Goal: Transaction & Acquisition: Purchase product/service

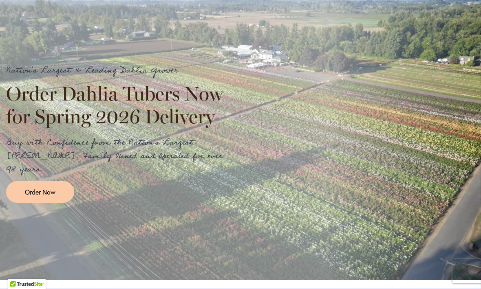
scroll to position [876, 0]
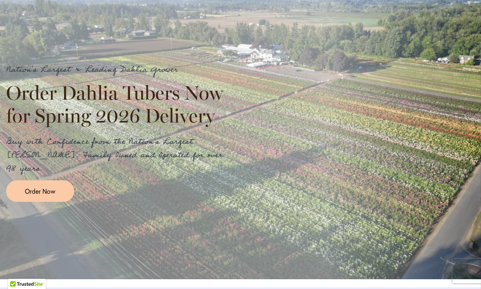
click at [36, 202] on link "Order Now" at bounding box center [40, 192] width 68 height 22
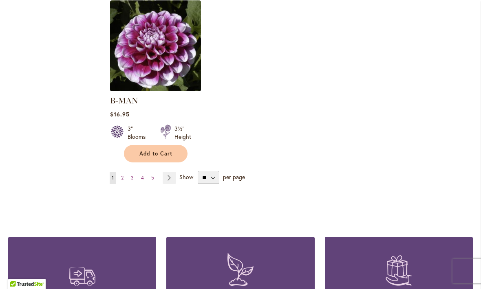
scroll to position [1071, 0]
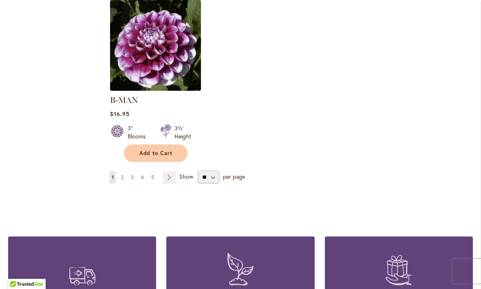
click at [172, 172] on link "Page Next" at bounding box center [169, 178] width 13 height 12
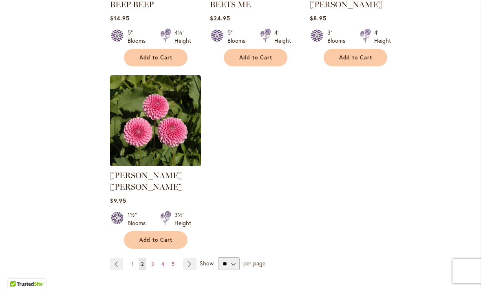
scroll to position [985, 0]
click at [191, 258] on link "Page Next" at bounding box center [189, 264] width 13 height 12
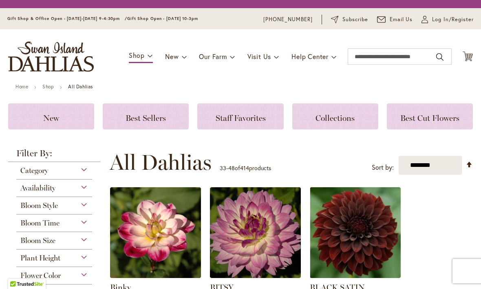
click at [185, 257] on img at bounding box center [155, 233] width 91 height 91
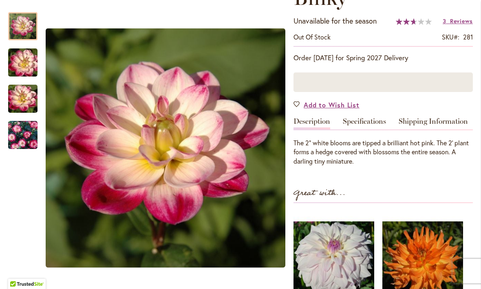
scroll to position [132, 0]
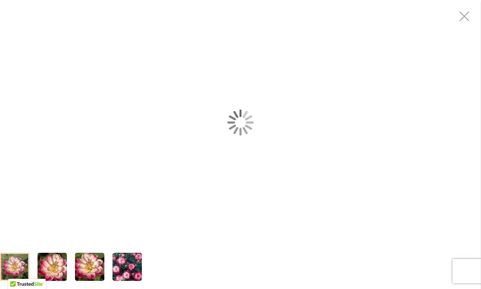
click at [53, 280] on img "Binky" at bounding box center [52, 267] width 59 height 39
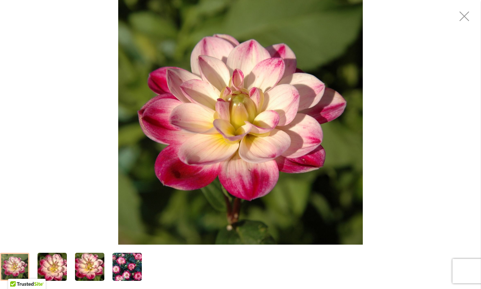
click at [25, 149] on div "Binky" at bounding box center [240, 122] width 481 height 245
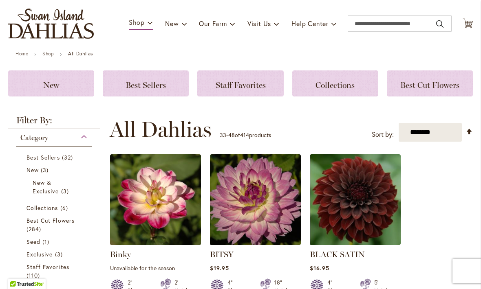
scroll to position [54, 0]
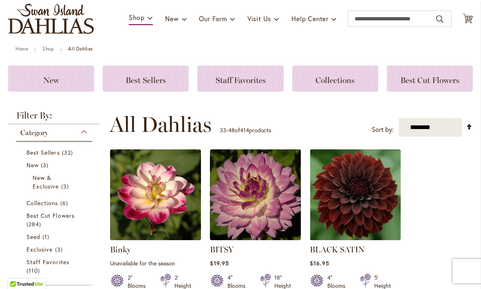
click at [44, 153] on span "Best Sellers" at bounding box center [42, 153] width 33 height 8
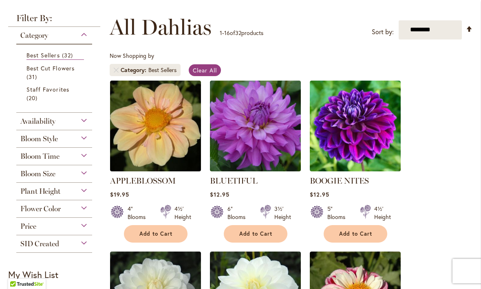
scroll to position [106, 0]
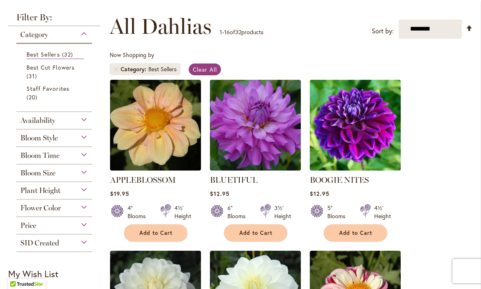
click at [359, 230] on span "Add to Cart" at bounding box center [355, 233] width 33 height 7
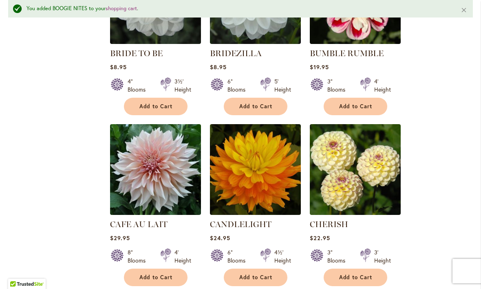
scroll to position [429, 0]
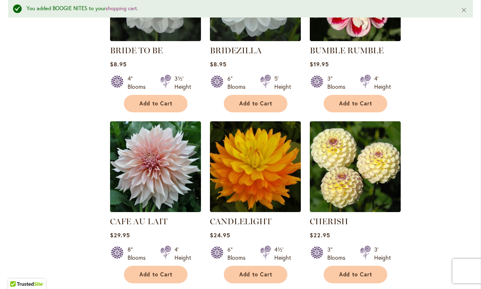
click at [257, 269] on button "Add to Cart" at bounding box center [256, 275] width 64 height 18
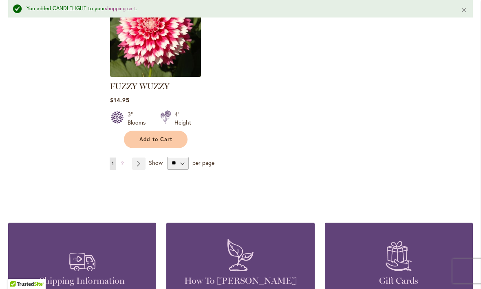
scroll to position [1084, 0]
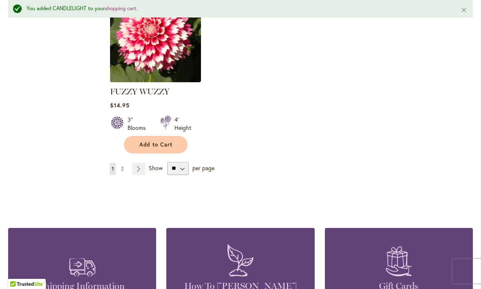
click at [142, 163] on link "Page Next" at bounding box center [138, 169] width 13 height 12
click at [140, 163] on link "Page Next" at bounding box center [138, 169] width 13 height 12
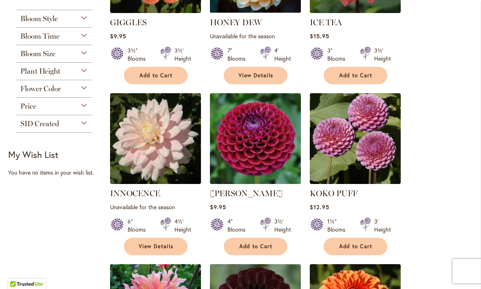
scroll to position [265, 0]
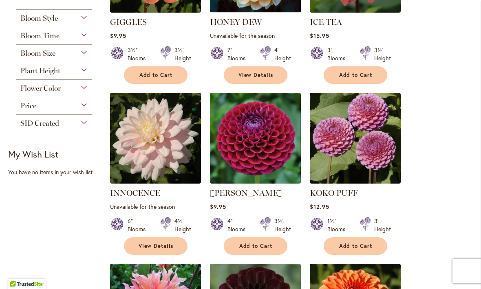
click at [249, 241] on button "Add to Cart" at bounding box center [256, 247] width 64 height 18
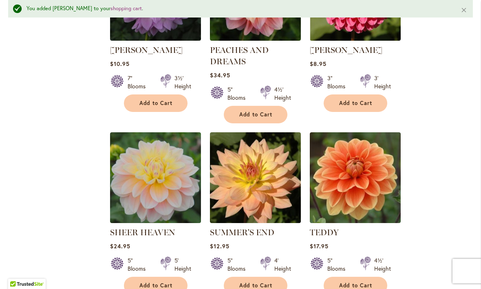
scroll to position [772, 0]
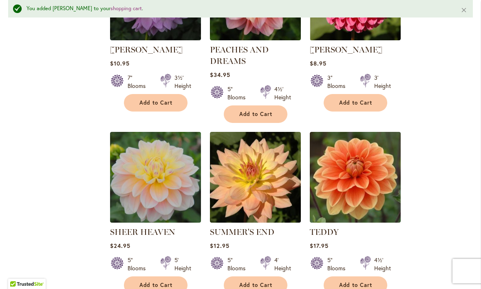
click at [371, 193] on img at bounding box center [355, 177] width 91 height 91
click at [347, 286] on span "Add to Cart" at bounding box center [355, 285] width 33 height 7
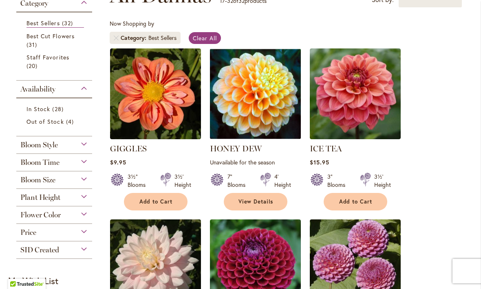
scroll to position [141, 0]
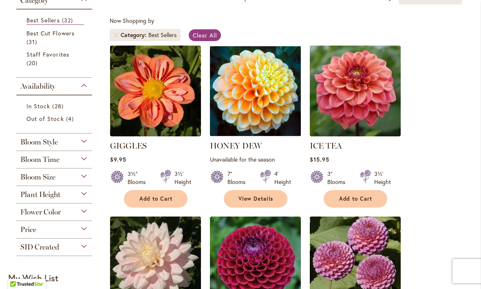
click at [35, 163] on span "Bloom Time" at bounding box center [39, 159] width 39 height 9
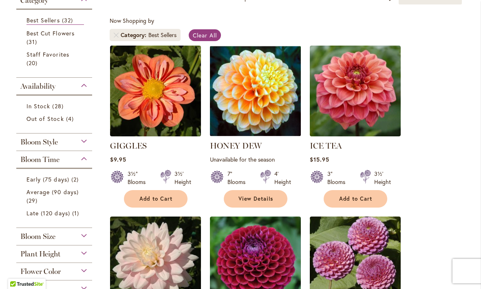
click at [34, 181] on span "Early (75 days)" at bounding box center [47, 180] width 43 height 8
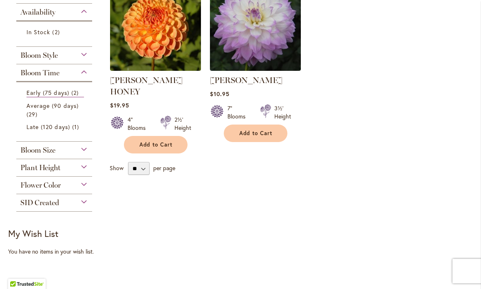
scroll to position [208, 0]
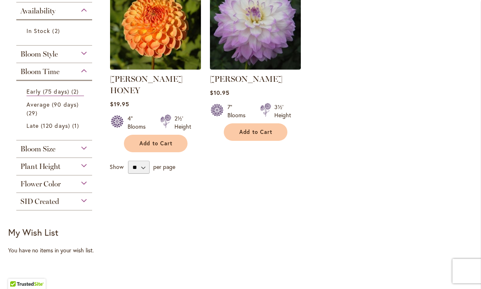
click at [43, 153] on span "Bloom Size" at bounding box center [37, 149] width 35 height 9
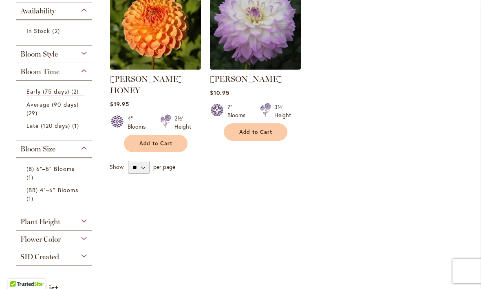
scroll to position [208, 0]
click at [58, 241] on span "Flower Color" at bounding box center [40, 239] width 40 height 9
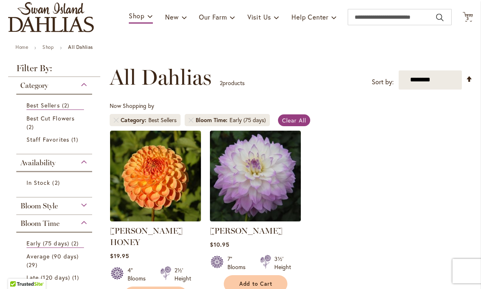
scroll to position [60, 0]
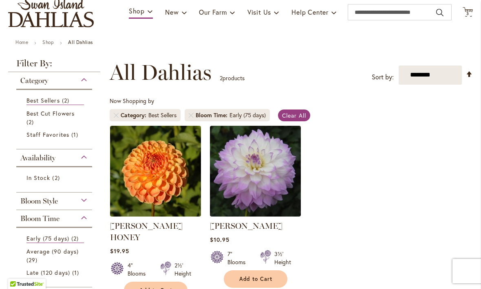
click at [46, 256] on span "Average (90 days)" at bounding box center [52, 252] width 52 height 8
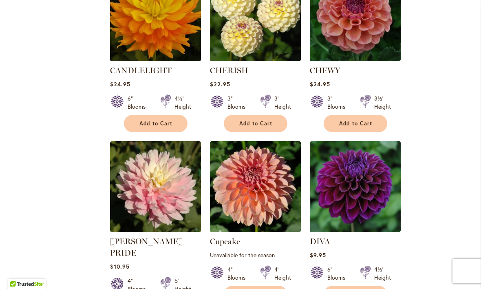
scroll to position [559, 0]
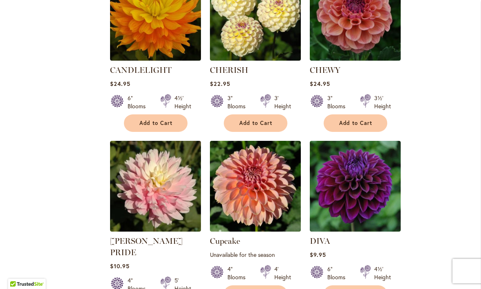
click at [315, 243] on link "DIVA" at bounding box center [320, 241] width 20 height 10
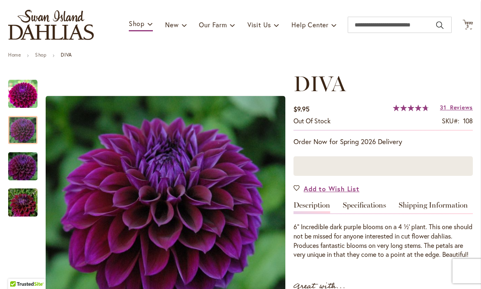
scroll to position [46, 0]
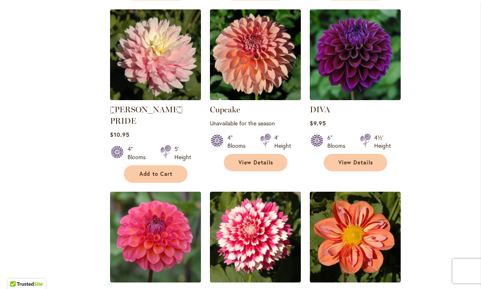
scroll to position [689, 0]
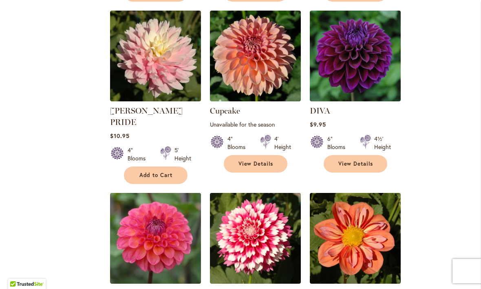
click at [362, 166] on span "View Details" at bounding box center [355, 164] width 35 height 7
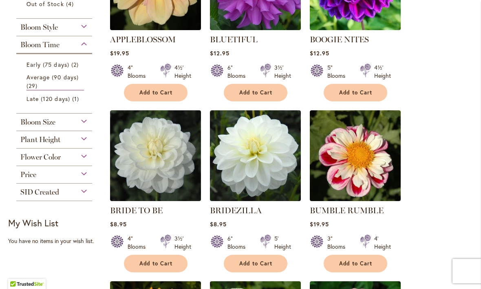
scroll to position [247, 0]
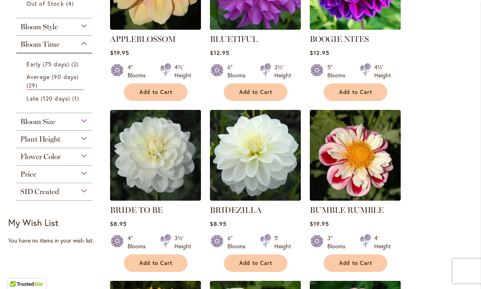
click at [360, 86] on button "Add to Cart" at bounding box center [356, 93] width 64 height 18
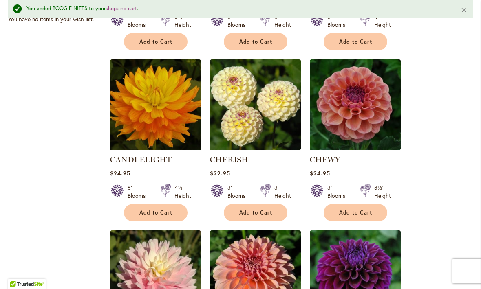
scroll to position [492, 0]
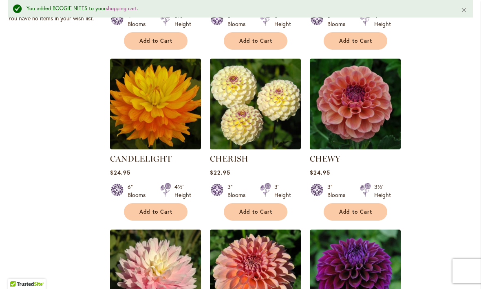
click at [151, 214] on span "Add to Cart" at bounding box center [155, 212] width 33 height 7
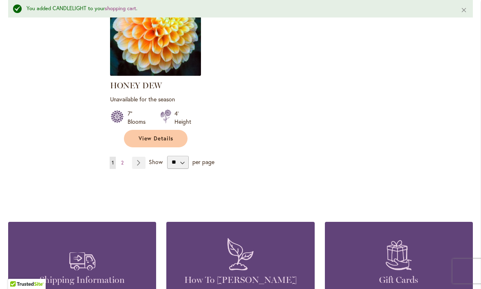
scroll to position [1097, 0]
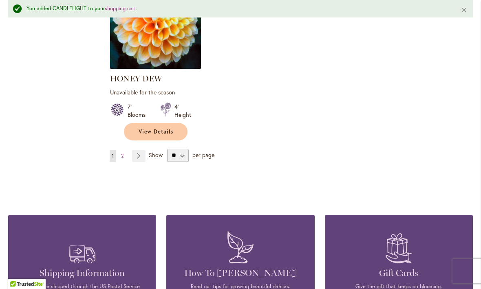
click at [138, 150] on link "Page Next" at bounding box center [138, 156] width 13 height 12
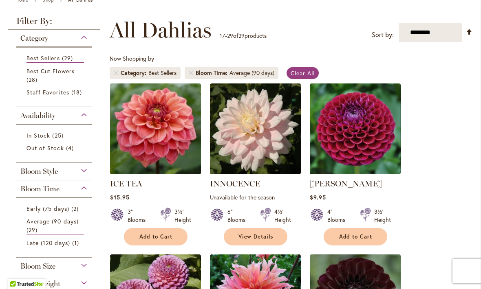
scroll to position [103, 0]
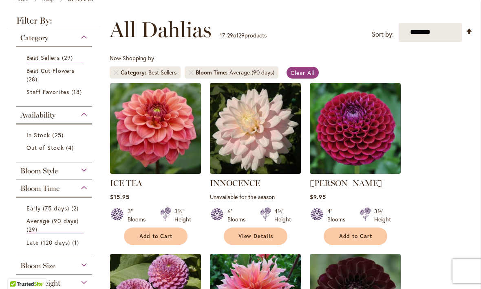
click at [362, 225] on div "IVANETTI Rating: 97% 14 Reviews $9.95 4" Blooms 3½' Height Add to Cart" at bounding box center [355, 210] width 91 height 64
click at [369, 235] on span "Add to Cart" at bounding box center [355, 236] width 33 height 7
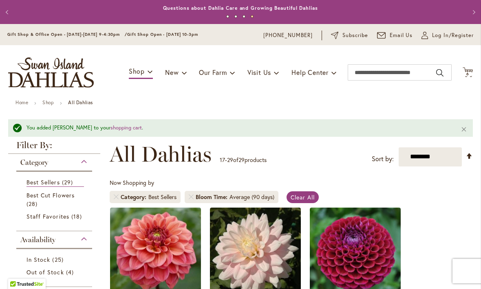
scroll to position [0, 0]
click at [469, 71] on icon "Cart .cls-1 { fill: #231f20; }" at bounding box center [468, 72] width 10 height 10
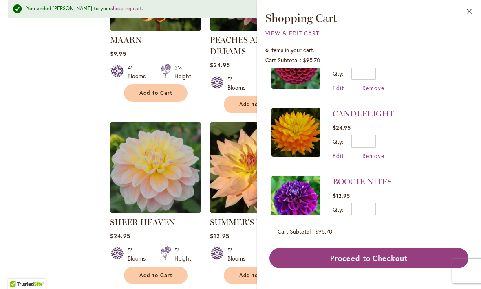
scroll to position [611, 0]
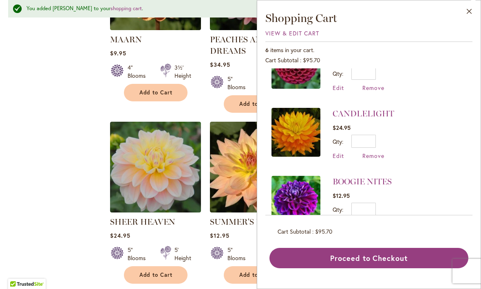
click at [79, 228] on div "Filter by: Filter By: Category Best Sellers 29 items Best Cut Flowers 28 items …" at bounding box center [240, 18] width 465 height 976
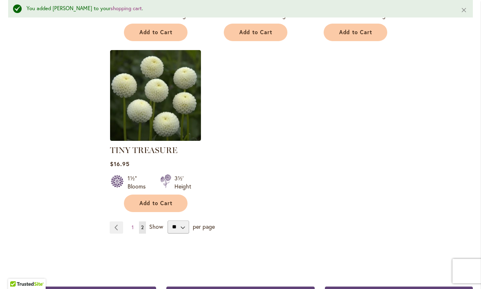
scroll to position [867, 0]
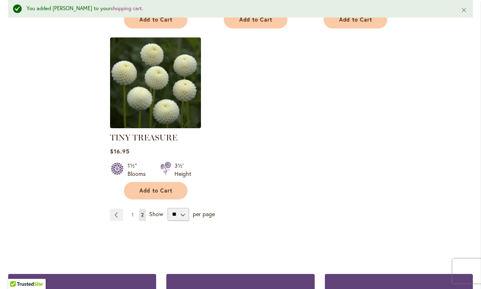
click at [113, 217] on link "Page Previous" at bounding box center [116, 215] width 13 height 12
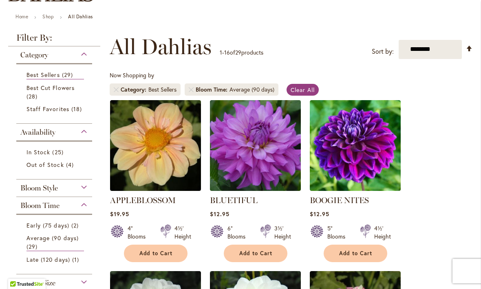
scroll to position [87, 0]
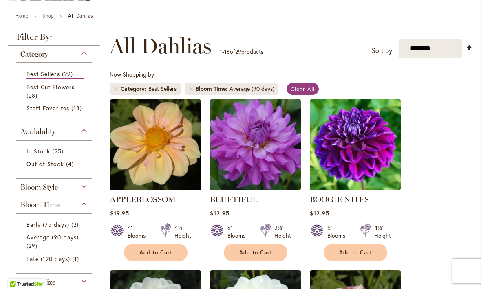
click at [259, 251] on span "Add to Cart" at bounding box center [255, 253] width 33 height 7
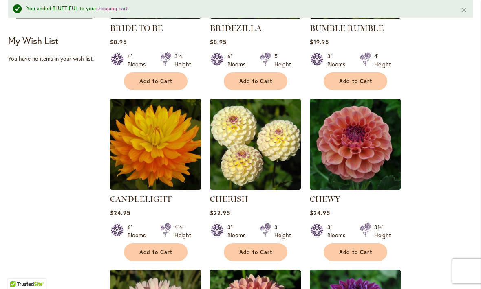
scroll to position [452, 0]
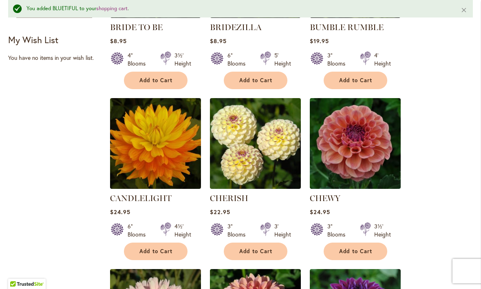
click at [165, 253] on span "Add to Cart" at bounding box center [155, 251] width 33 height 7
click at [146, 154] on img at bounding box center [155, 143] width 91 height 91
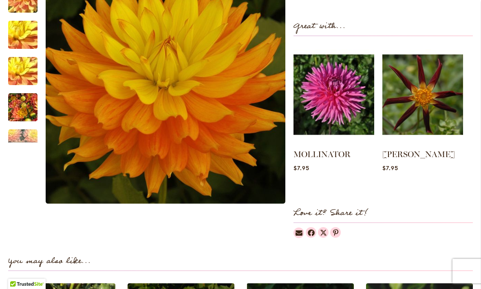
scroll to position [357, 0]
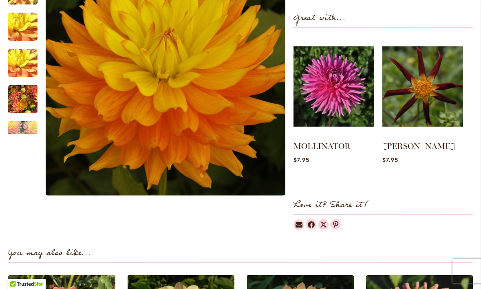
click at [318, 145] on link "MOLLINATOR" at bounding box center [322, 146] width 57 height 10
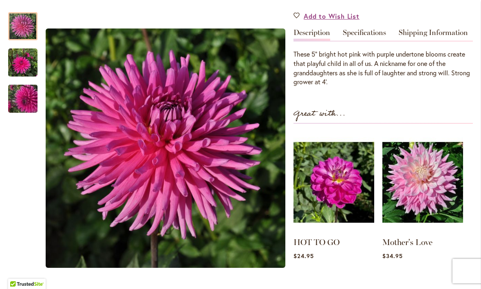
scroll to position [241, 0]
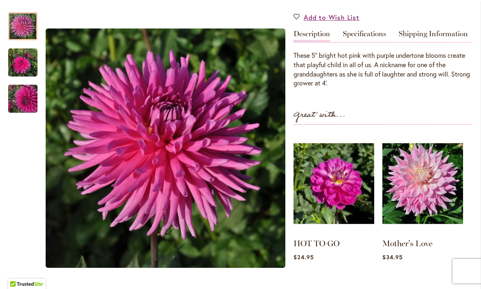
click at [371, 30] on link "Specifications" at bounding box center [364, 36] width 43 height 12
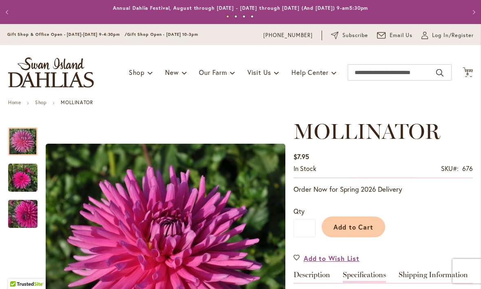
scroll to position [0, 0]
click at [356, 222] on button "Add to Cart" at bounding box center [354, 227] width 64 height 21
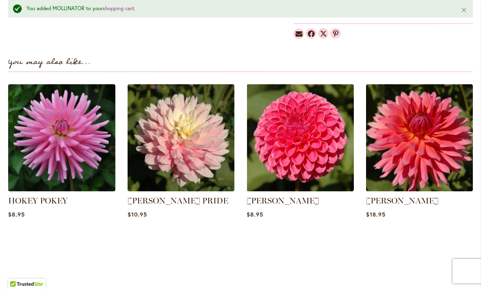
scroll to position [676, 0]
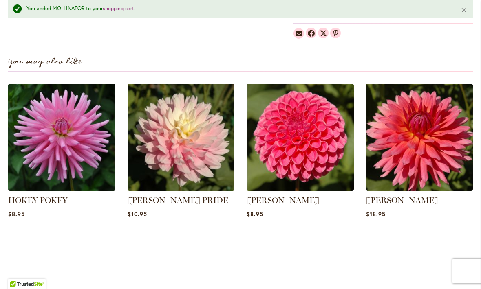
click at [253, 201] on link "[PERSON_NAME]" at bounding box center [283, 201] width 73 height 10
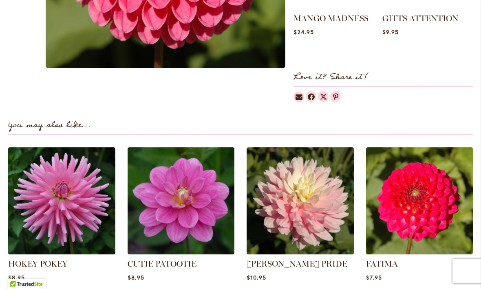
scroll to position [449, 0]
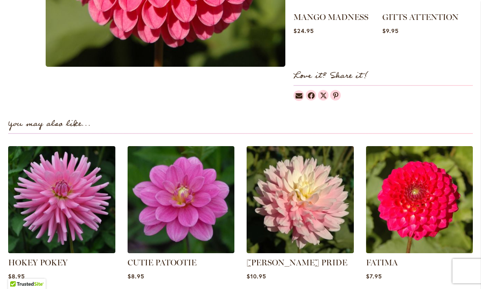
click at [174, 208] on img at bounding box center [181, 199] width 107 height 107
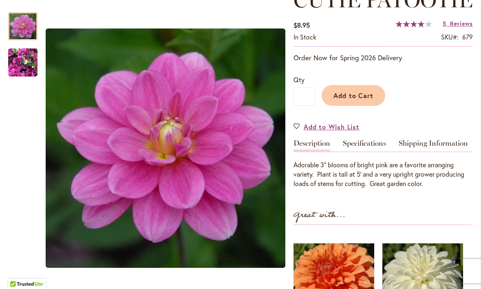
scroll to position [132, 0]
click at [347, 99] on span "Add to Cart" at bounding box center [353, 95] width 40 height 9
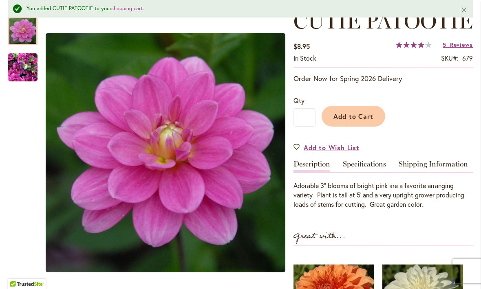
click at [352, 121] on span "Add to Cart" at bounding box center [353, 116] width 40 height 9
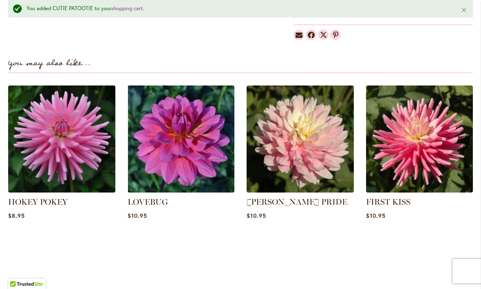
scroll to position [552, 0]
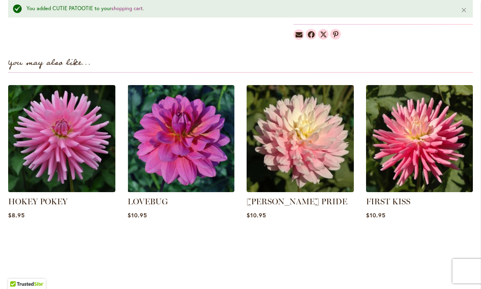
click at [167, 163] on img at bounding box center [181, 138] width 107 height 107
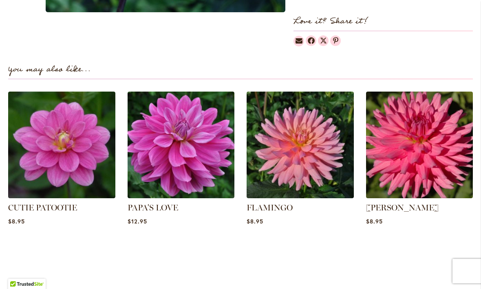
scroll to position [524, 0]
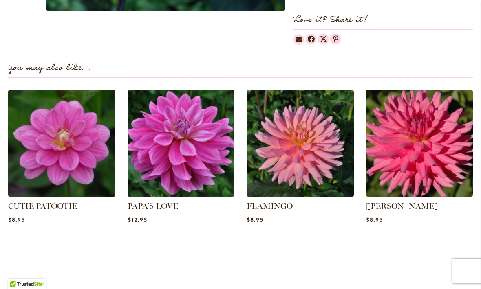
click at [23, 157] on img at bounding box center [61, 143] width 107 height 107
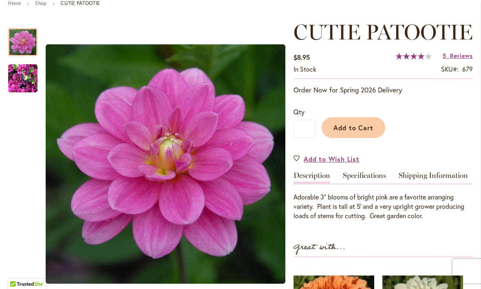
scroll to position [100, 0]
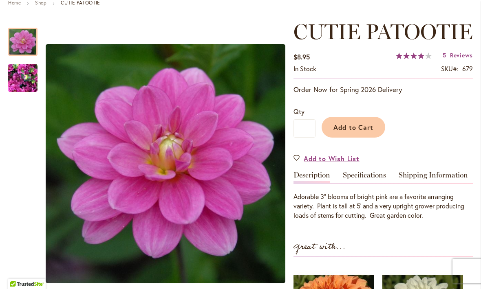
click at [349, 132] on span "Add to Cart" at bounding box center [353, 127] width 40 height 9
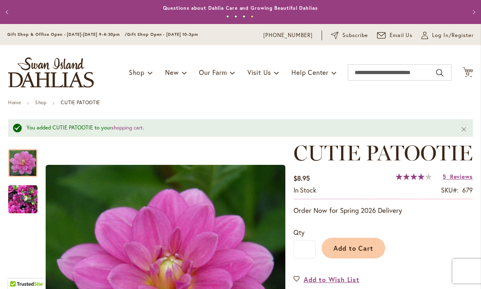
scroll to position [0, 0]
click at [473, 71] on icon at bounding box center [468, 72] width 10 height 10
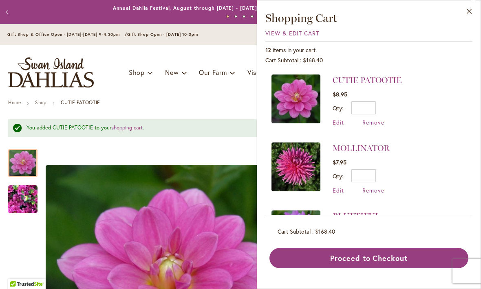
click at [342, 123] on span "Edit" at bounding box center [338, 123] width 11 height 8
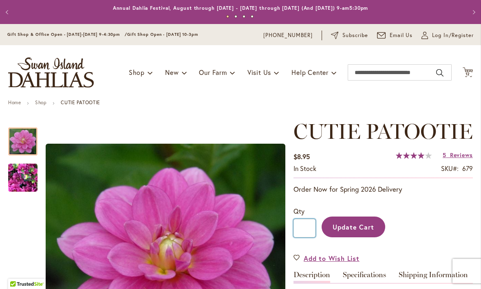
click at [309, 238] on input "*" at bounding box center [305, 228] width 22 height 18
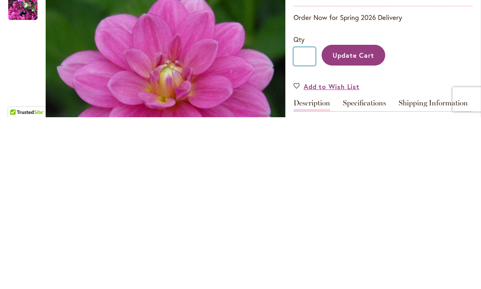
type input "*"
click at [368, 223] on span "Update Cart" at bounding box center [354, 227] width 42 height 9
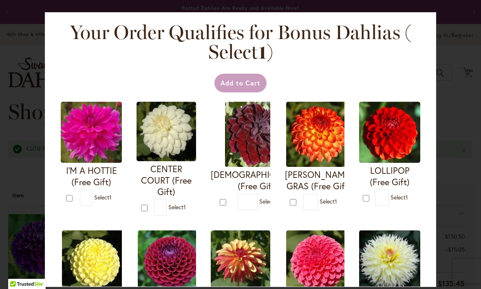
click at [386, 66] on div "Your Order Qualifies for Bonus Dahlias ( Select 1 ) Add to Cart I'M A HOTTIE (F…" at bounding box center [240, 149] width 391 height 275
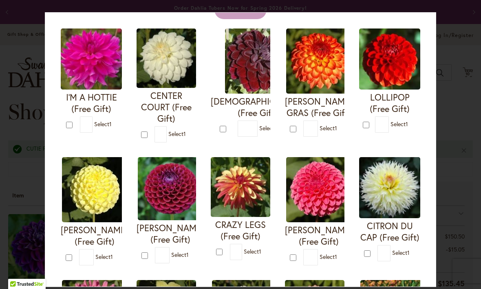
scroll to position [72, 0]
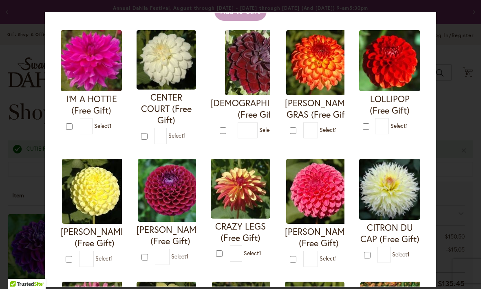
click at [181, 253] on span "Select 1" at bounding box center [180, 257] width 18 height 8
type input "*"
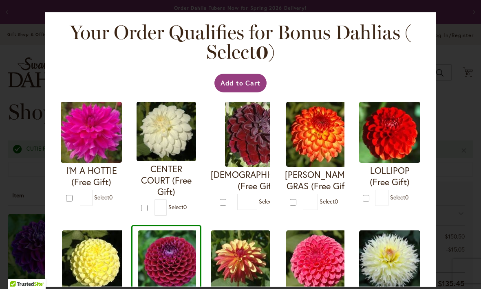
scroll to position [0, 0]
click at [240, 79] on button "Add to Cart" at bounding box center [240, 83] width 53 height 19
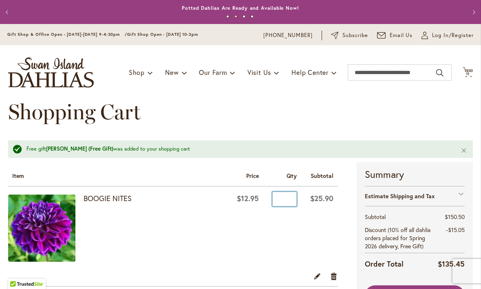
click at [283, 198] on input "*" at bounding box center [284, 199] width 24 height 15
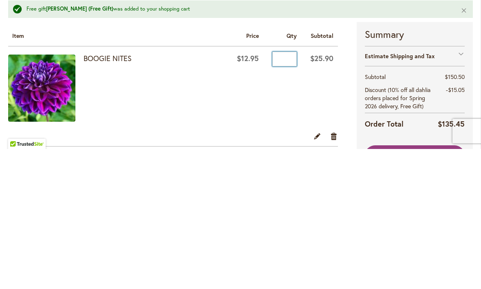
type input "*"
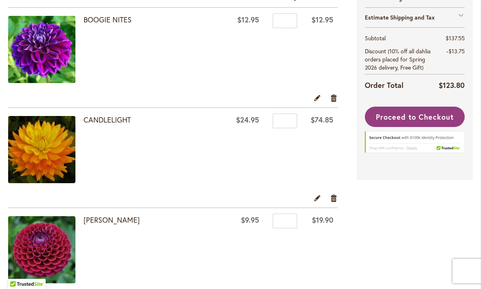
scroll to position [158, 0]
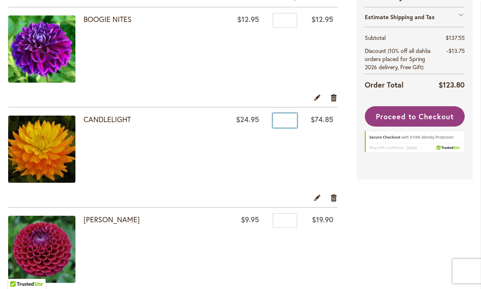
click at [283, 117] on input "*" at bounding box center [285, 120] width 24 height 15
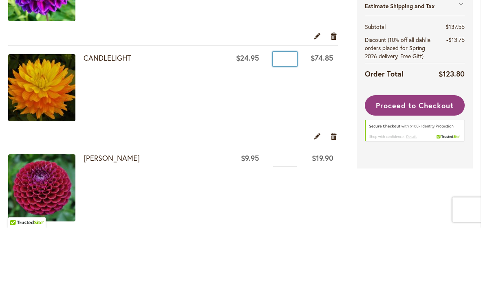
type input "*"
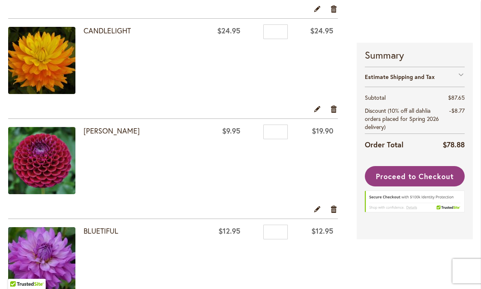
scroll to position [246, 0]
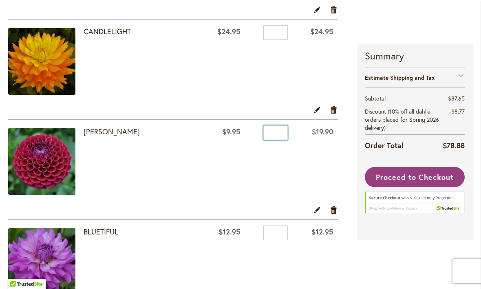
click at [283, 129] on input "*" at bounding box center [275, 133] width 24 height 15
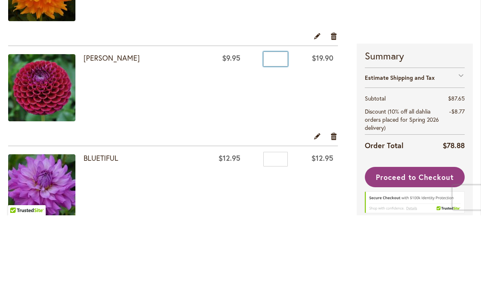
type input "*"
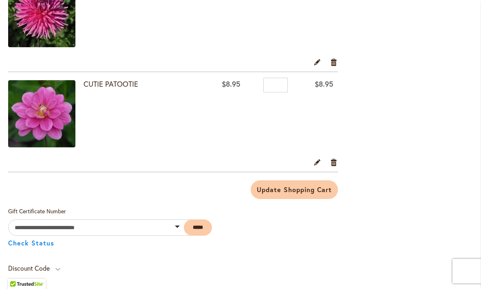
scroll to position [595, 0]
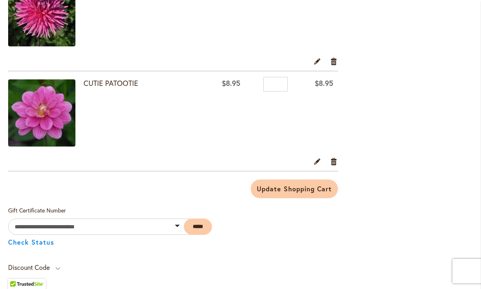
click at [311, 187] on span "Update Shopping Cart" at bounding box center [294, 189] width 75 height 9
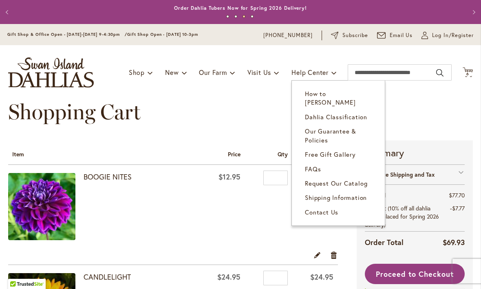
click at [352, 194] on span "Shipping Information" at bounding box center [336, 198] width 62 height 8
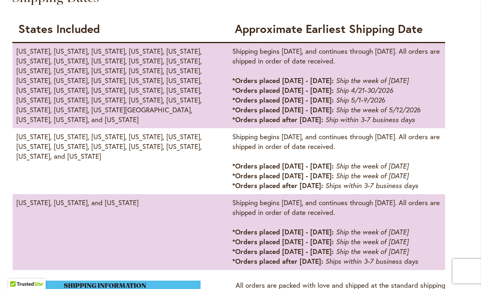
scroll to position [494, 0]
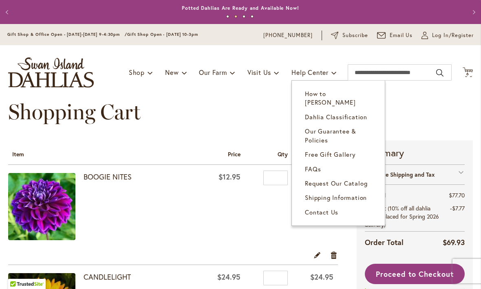
click at [351, 91] on span "How to [PERSON_NAME]" at bounding box center [330, 98] width 51 height 17
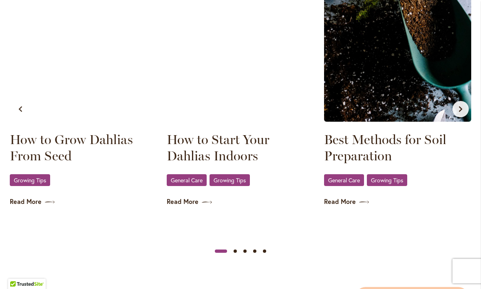
scroll to position [511, 0]
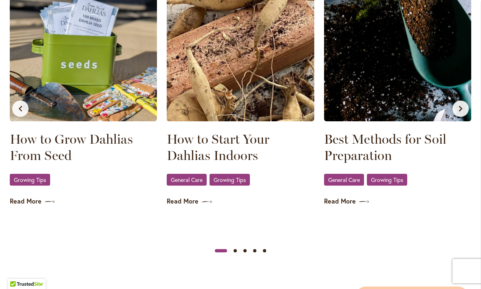
click at [193, 201] on link "Read More" at bounding box center [240, 201] width 147 height 9
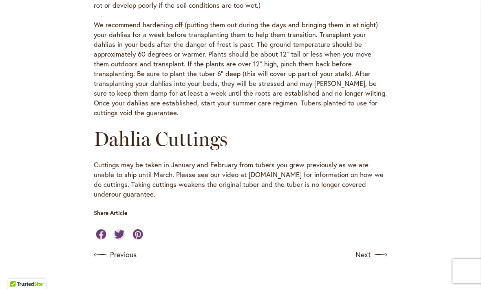
scroll to position [431, 0]
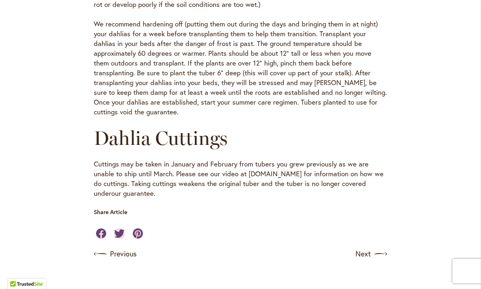
click at [418, 128] on div "Planting Tubers Start your dahlias no more than 6 weeks before transplanting th…" at bounding box center [240, 28] width 367 height 339
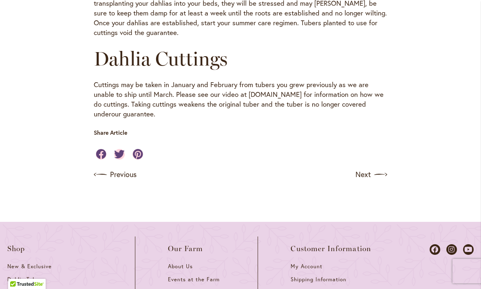
scroll to position [511, 0]
click at [384, 168] on img at bounding box center [380, 174] width 13 height 13
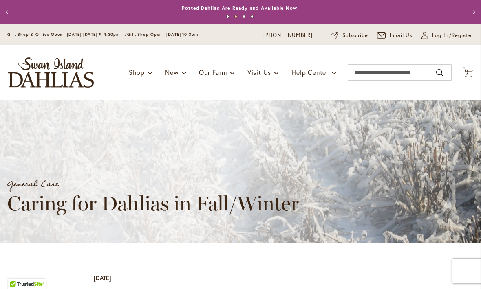
click at [468, 67] on icon "Cart .cls-1 { fill: #231f20; }" at bounding box center [468, 72] width 10 height 10
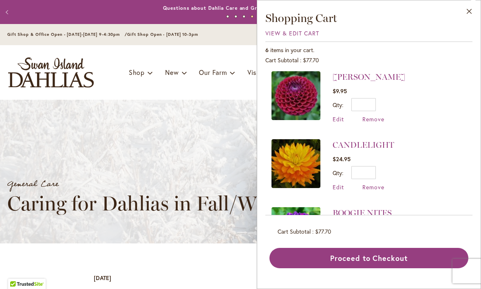
scroll to position [219, 0]
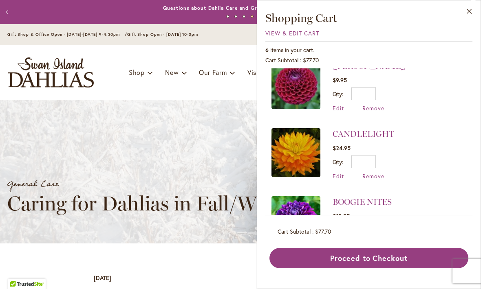
click at [29, 283] on div at bounding box center [17, 272] width 23 height 23
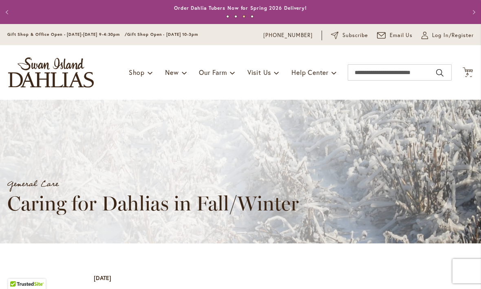
click at [479, 77] on div "Toggle Nav Shop Dahlia Tubers Collections Fresh Cut Dahlias Gardening Supplies …" at bounding box center [240, 72] width 481 height 55
click at [470, 69] on icon "Cart .cls-1 { fill: #231f20; }" at bounding box center [468, 72] width 10 height 10
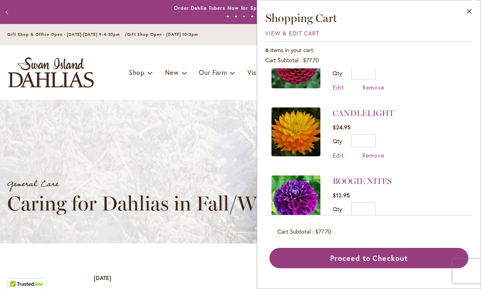
scroll to position [239, 0]
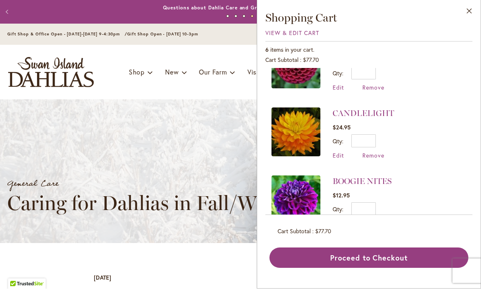
click at [307, 25] on div "Close Shopping Cart View & Edit Cart 6 items in your cart. Cart Subtotal $77.70…" at bounding box center [368, 140] width 207 height 258
click at [307, 34] on span "View & Edit Cart" at bounding box center [292, 33] width 54 height 8
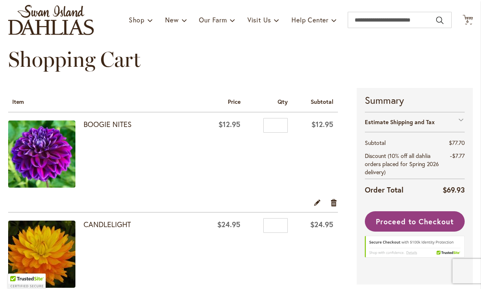
scroll to position [53, 0]
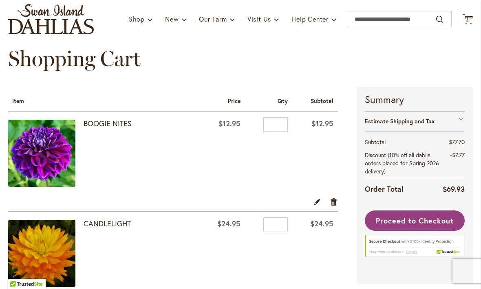
click at [424, 221] on span "Proceed to Checkout" at bounding box center [414, 221] width 77 height 10
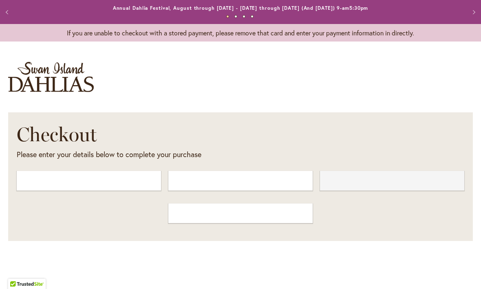
select select "**"
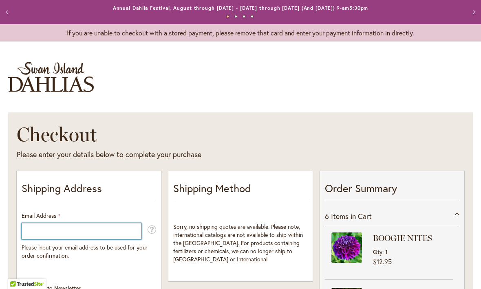
click at [101, 230] on input "Email Address" at bounding box center [82, 231] width 120 height 16
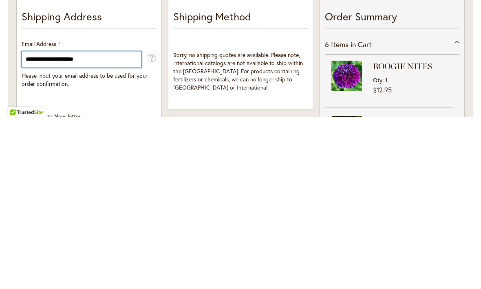
type input "**********"
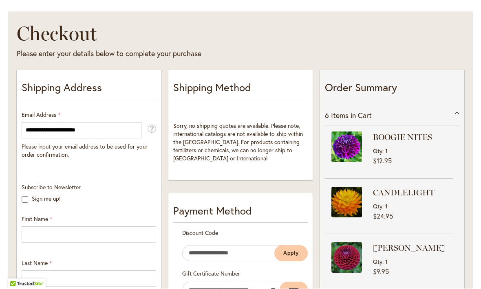
scroll to position [102, 0]
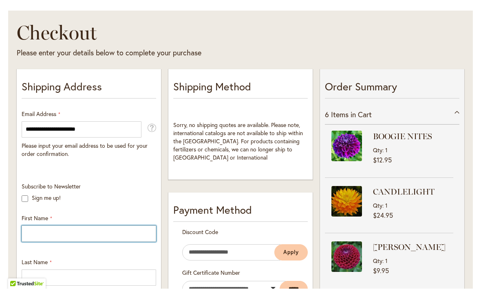
click at [43, 233] on input "First Name" at bounding box center [89, 234] width 135 height 16
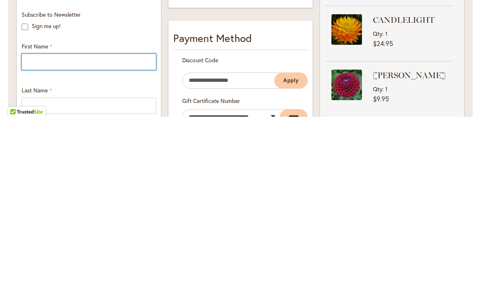
type input "********"
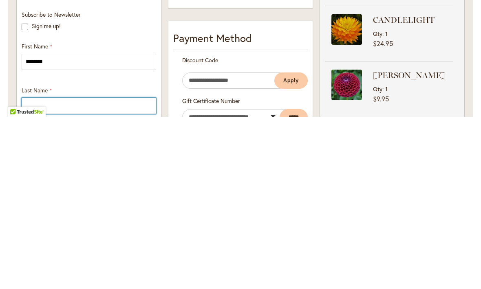
scroll to position [0, 0]
type input "******"
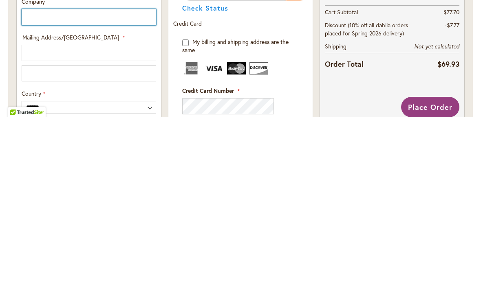
scroll to position [227, 0]
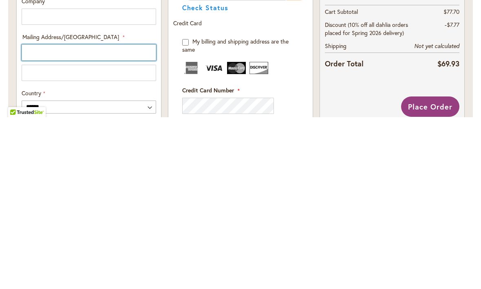
click at [57, 216] on input "Mailing Address/PO BOX: Line 1" at bounding box center [89, 224] width 135 height 16
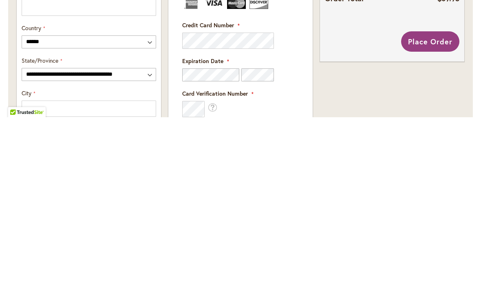
scroll to position [294, 0]
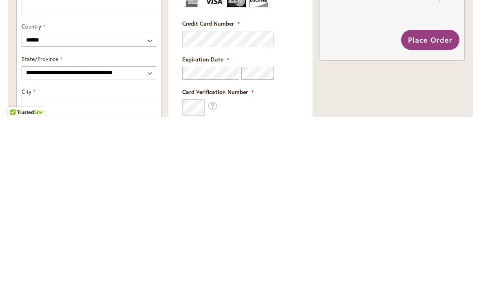
type input "**********"
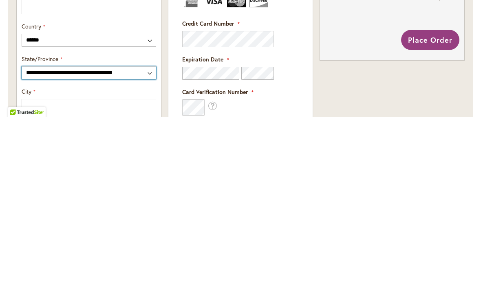
click at [147, 238] on select "**********" at bounding box center [89, 244] width 135 height 13
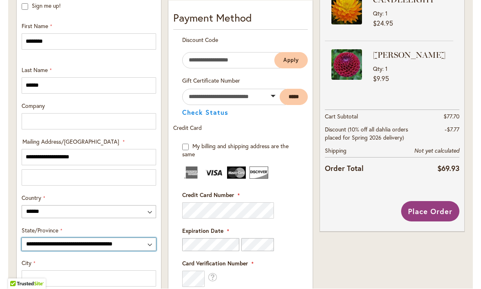
select select "**"
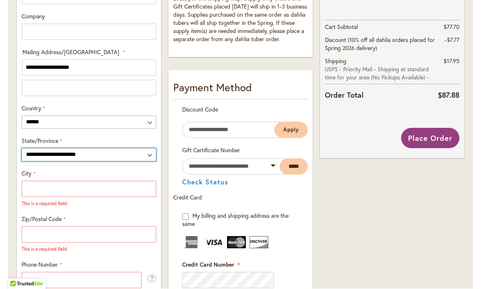
scroll to position [384, 0]
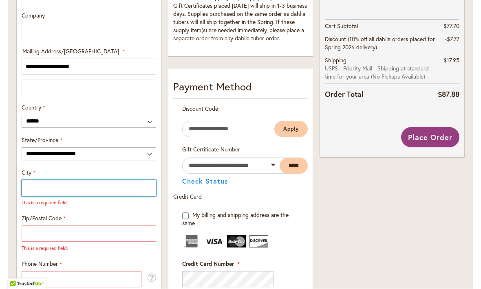
click at [49, 188] on input "City" at bounding box center [89, 189] width 135 height 16
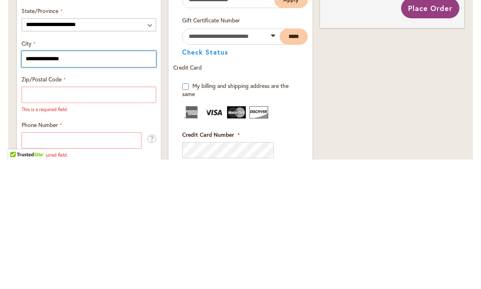
type input "**********"
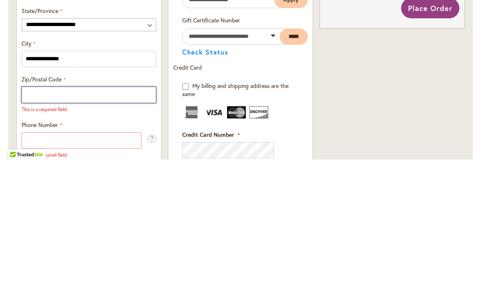
click at [99, 216] on input "Zip/Postal Code" at bounding box center [89, 224] width 135 height 16
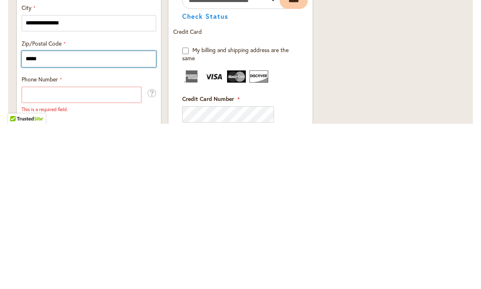
type input "*****"
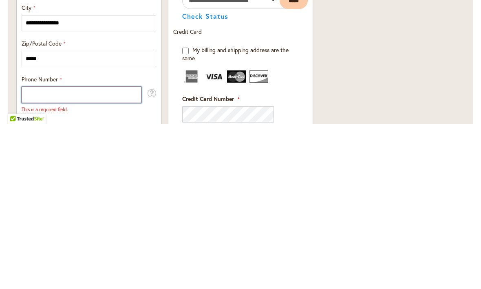
click at [107, 252] on input "Phone Number" at bounding box center [82, 260] width 120 height 16
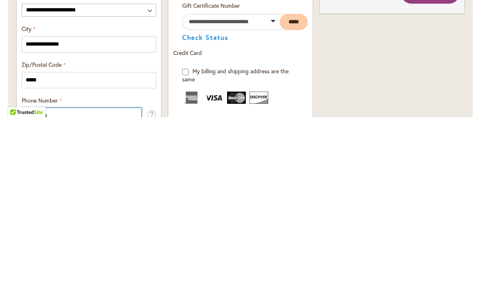
scroll to position [358, 0]
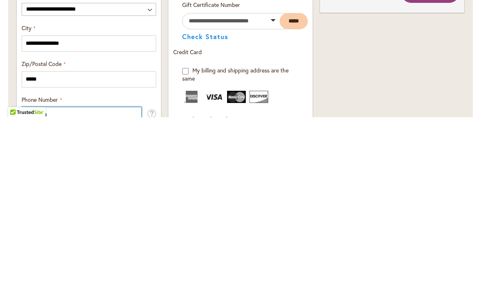
type input "**********"
click at [190, 238] on div "My billing and shipping address are the same" at bounding box center [240, 246] width 117 height 16
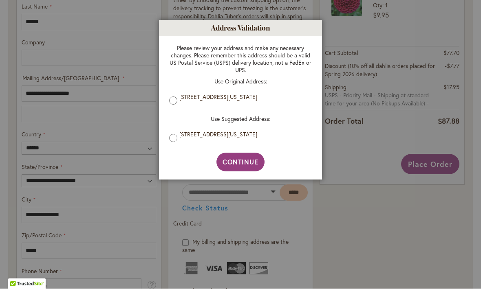
click at [249, 164] on span "Continue" at bounding box center [241, 162] width 36 height 9
type input "**********"
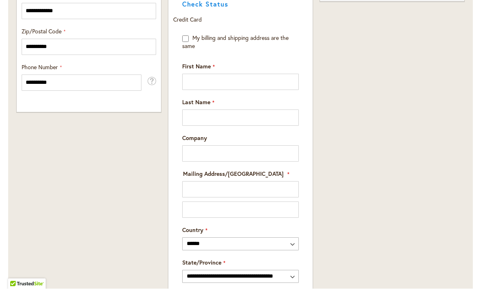
scroll to position [563, 0]
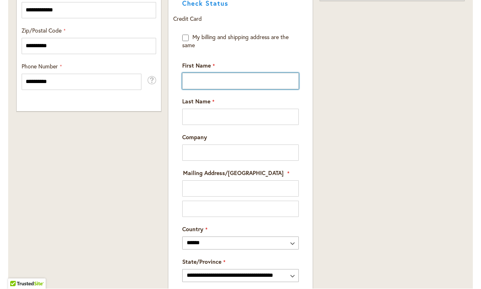
click at [219, 88] on input "First Name" at bounding box center [240, 81] width 117 height 16
type input "********"
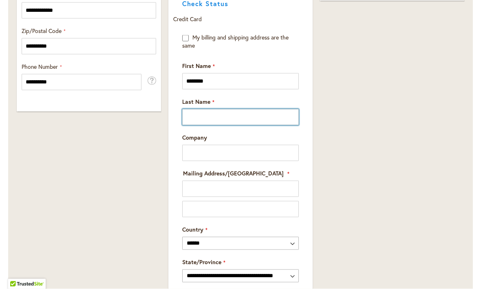
type input "******"
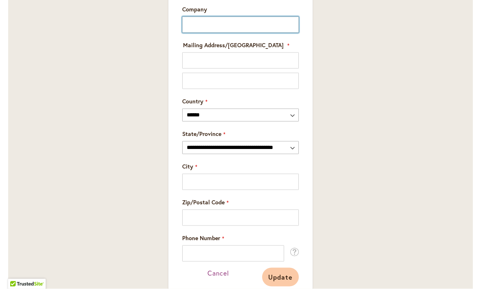
scroll to position [690, 0]
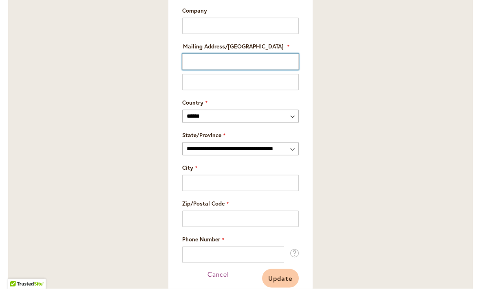
click at [203, 66] on input "Mailing Address/PO BOX: Line 1" at bounding box center [240, 62] width 117 height 16
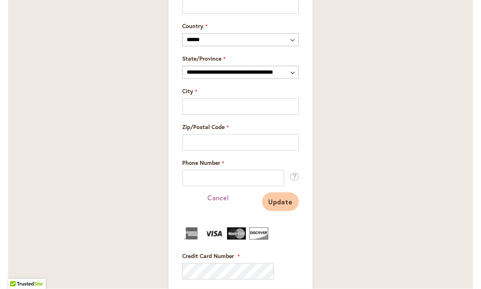
scroll to position [769, 0]
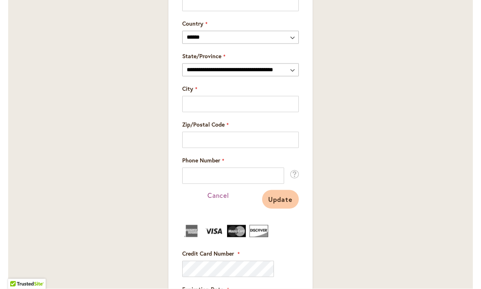
type input "**********"
click at [292, 71] on select "**********" at bounding box center [240, 70] width 117 height 13
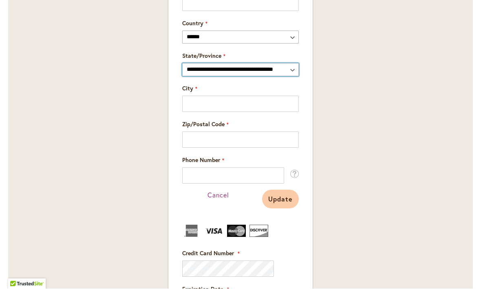
select select "**"
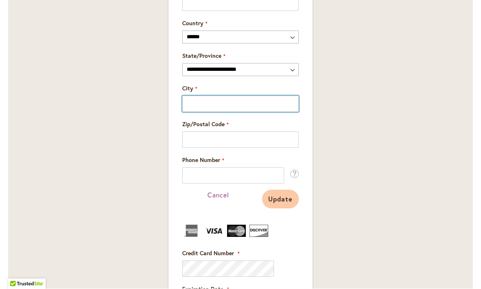
click at [212, 106] on input "City" at bounding box center [240, 104] width 117 height 16
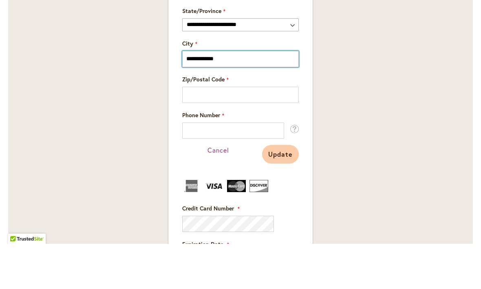
type input "**********"
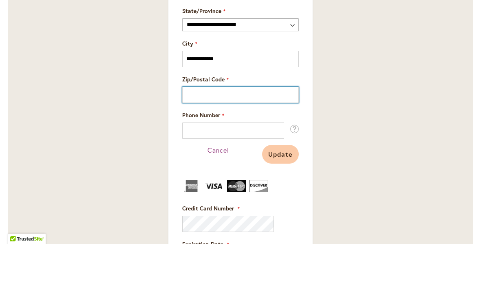
click at [225, 132] on input "Zip/Postal Code" at bounding box center [240, 140] width 117 height 16
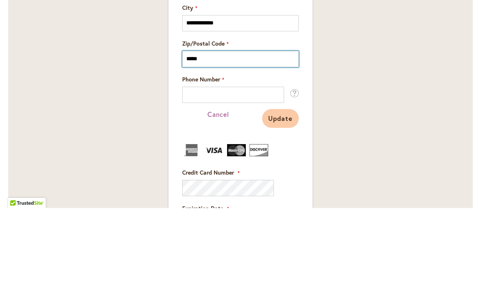
type input "*****"
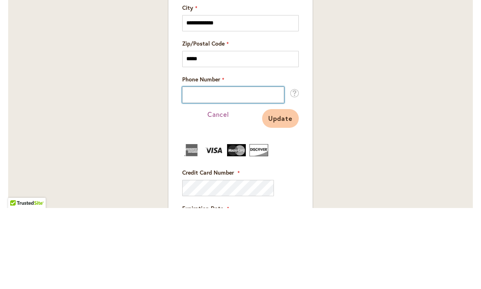
click at [234, 168] on input "Phone Number" at bounding box center [233, 176] width 102 height 16
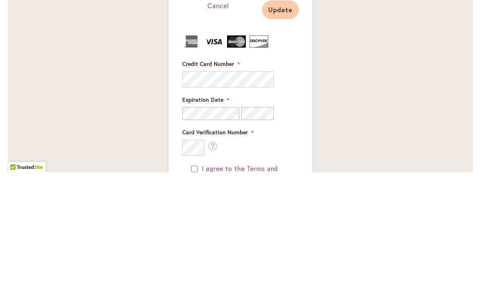
scroll to position [849, 0]
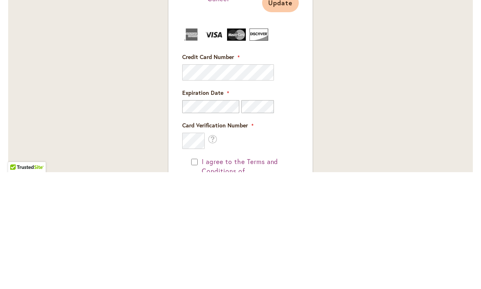
type input "**********"
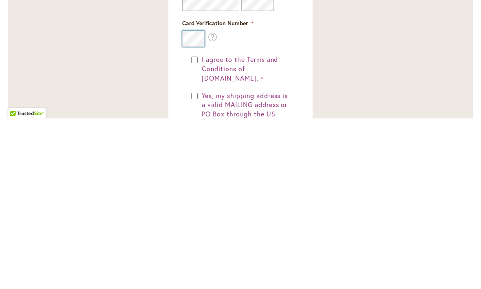
scroll to position [899, 0]
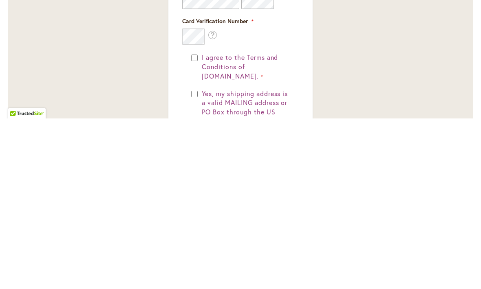
click at [192, 224] on div "I agree to the Terms and Conditions of dahlias.com." at bounding box center [240, 238] width 99 height 28
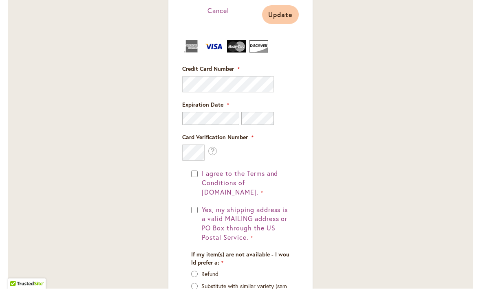
scroll to position [964, 0]
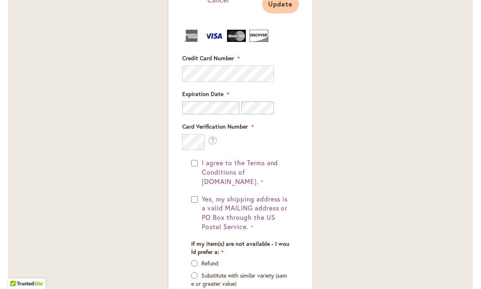
click at [221, 195] on span "Yes, my shipping address is a valid MAILING address or PO Box through the US Po…" at bounding box center [245, 213] width 86 height 37
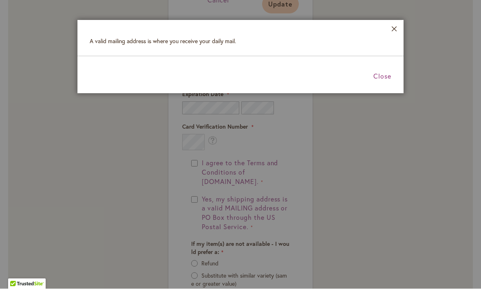
click at [198, 199] on div at bounding box center [240, 144] width 481 height 289
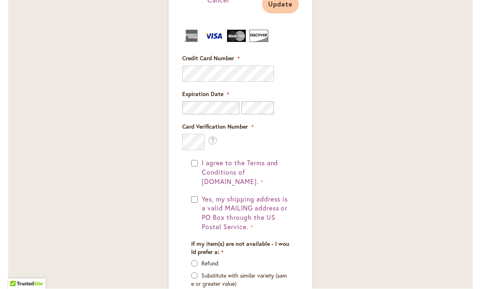
click at [189, 193] on div "I agree to the Terms and Conditions of dahlias.com. Yes, my shipping address is…" at bounding box center [240, 236] width 117 height 154
click at [200, 203] on button "Yes, my shipping address is a valid MAILING address or PO Box through the US Po…" at bounding box center [245, 213] width 90 height 37
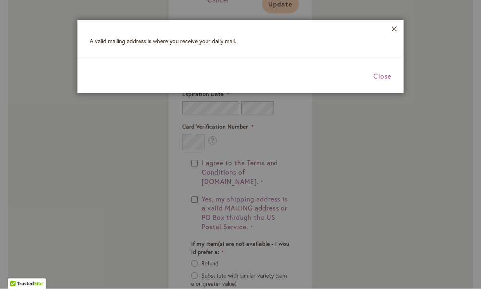
click at [386, 79] on span "Close" at bounding box center [382, 76] width 18 height 9
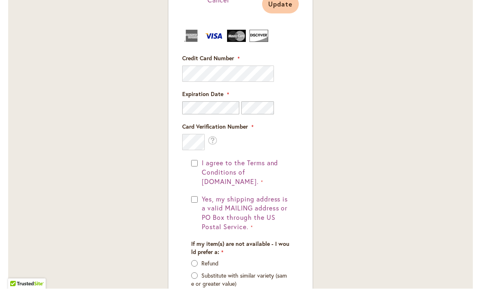
click at [190, 199] on div "I agree to the Terms and Conditions of dahlias.com. Yes, my shipping address is…" at bounding box center [240, 236] width 117 height 154
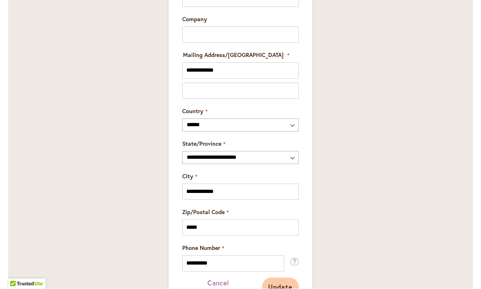
scroll to position [695, 0]
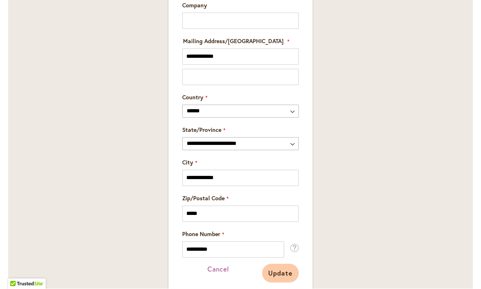
click at [285, 270] on span "Update" at bounding box center [280, 273] width 24 height 9
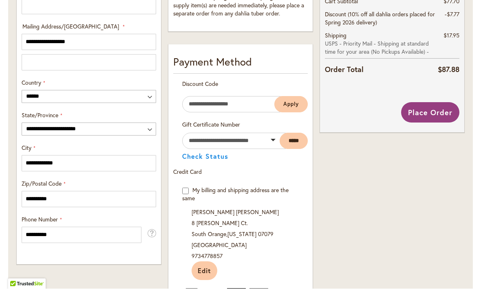
scroll to position [409, 0]
click at [435, 113] on span "Place Order" at bounding box center [430, 113] width 44 height 10
